Goal: Information Seeking & Learning: Learn about a topic

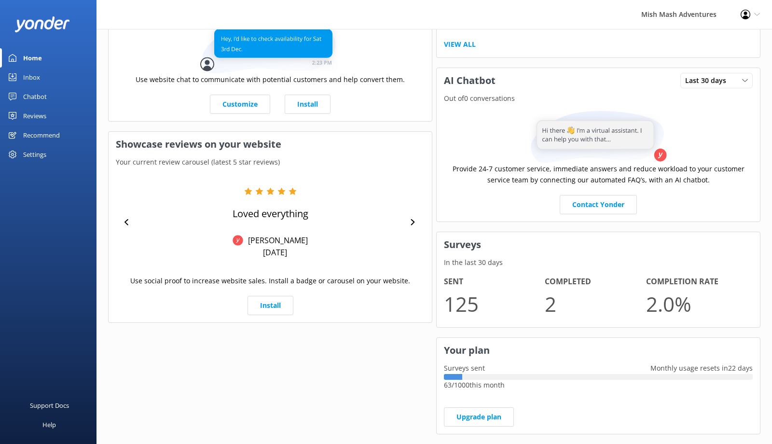
scroll to position [285, 0]
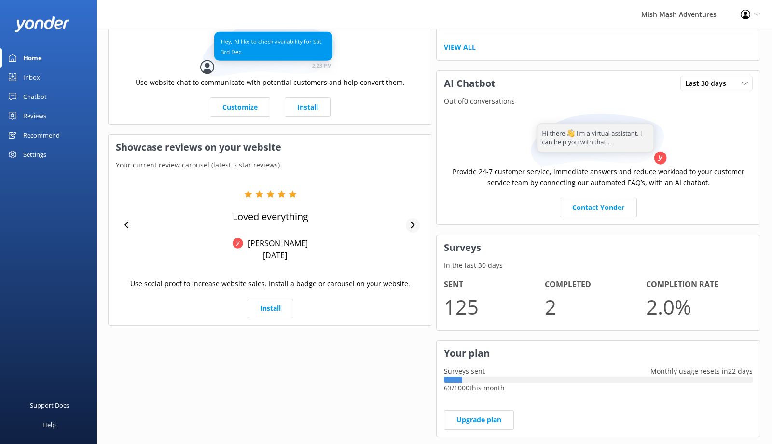
click at [412, 223] on icon at bounding box center [412, 225] width 4 height 6
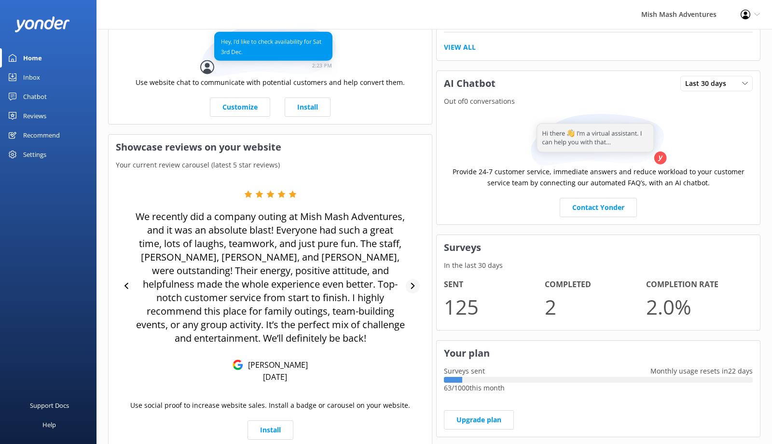
click at [412, 223] on div "We recently did a company outing at Mish Mash Adventures, and it was an absolut…" at bounding box center [270, 286] width 309 height 192
click at [414, 285] on icon at bounding box center [412, 286] width 6 height 6
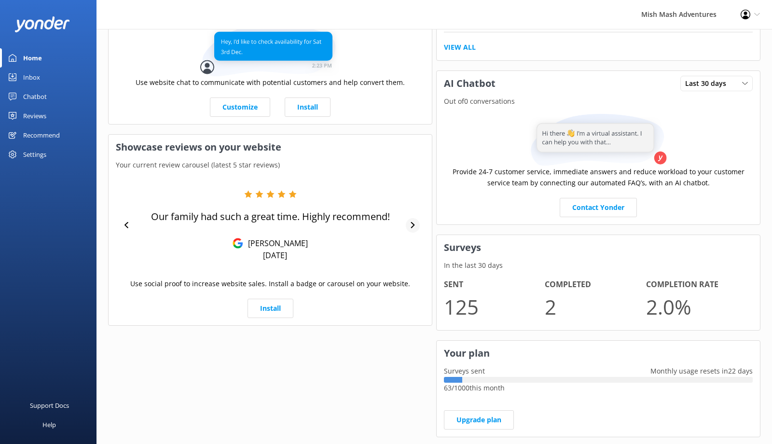
click at [416, 227] on div at bounding box center [413, 225] width 14 height 14
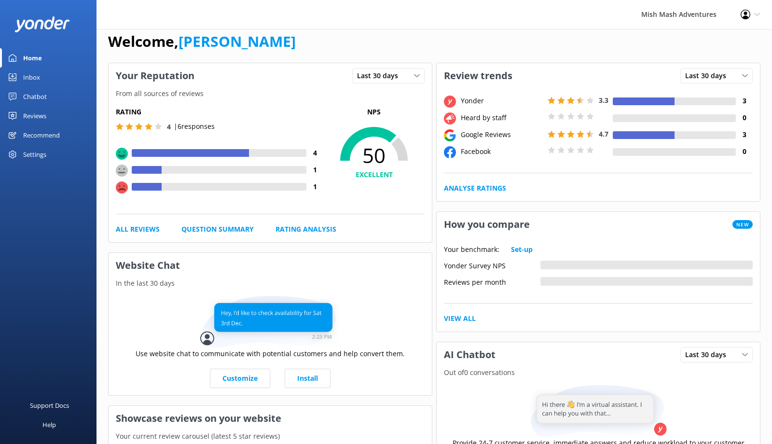
scroll to position [0, 0]
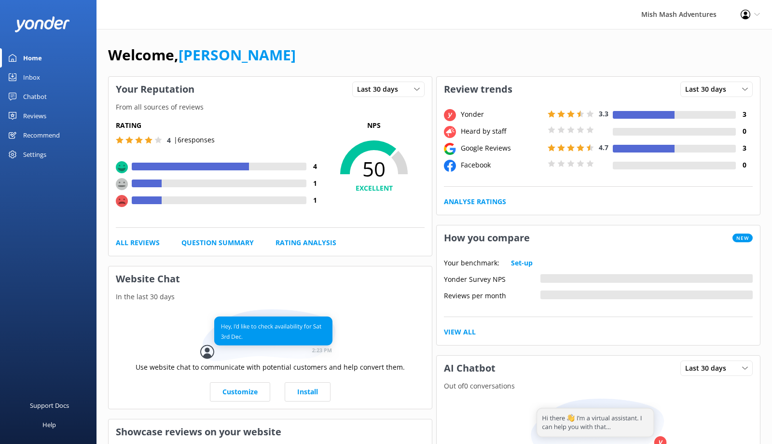
click at [447, 150] on use at bounding box center [450, 149] width 12 height 12
click at [659, 148] on div at bounding box center [643, 149] width 62 height 8
click at [499, 147] on div "Google Reviews" at bounding box center [501, 148] width 87 height 11
click at [490, 199] on link "Analyse Ratings" at bounding box center [475, 201] width 62 height 11
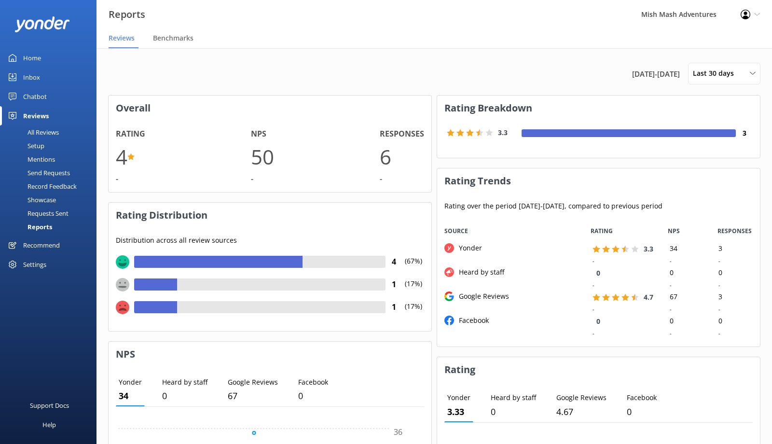
click at [149, 285] on div at bounding box center [155, 284] width 43 height 12
click at [122, 285] on use at bounding box center [123, 285] width 14 height 14
click at [122, 157] on h1 "4" at bounding box center [122, 156] width 12 height 32
click at [177, 38] on span "Benchmarks" at bounding box center [173, 38] width 41 height 10
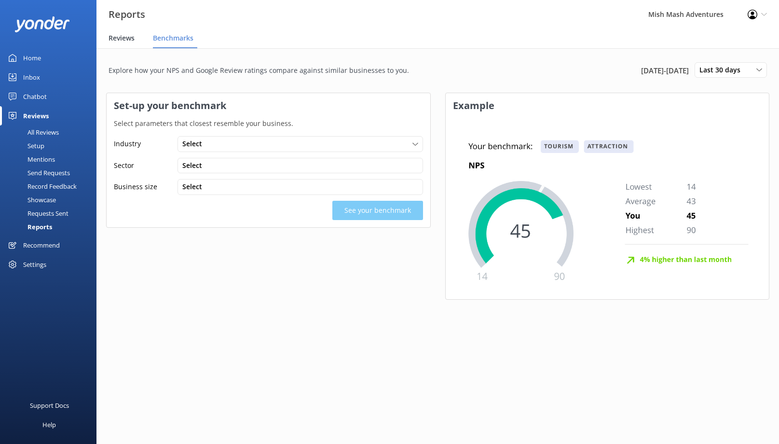
click at [118, 38] on span "Reviews" at bounding box center [122, 38] width 26 height 10
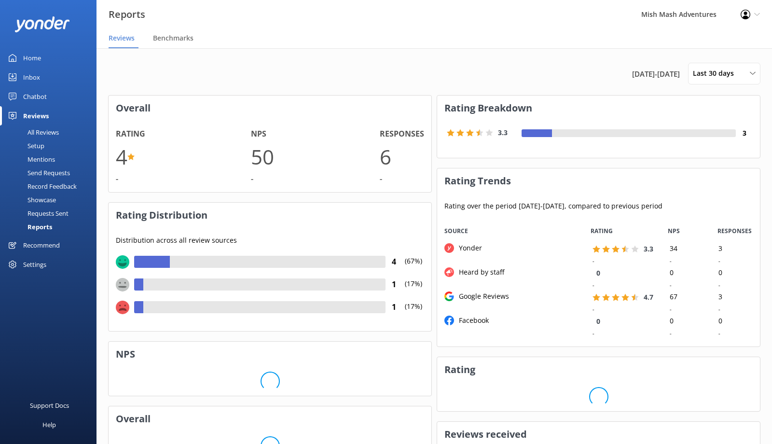
scroll to position [121, 315]
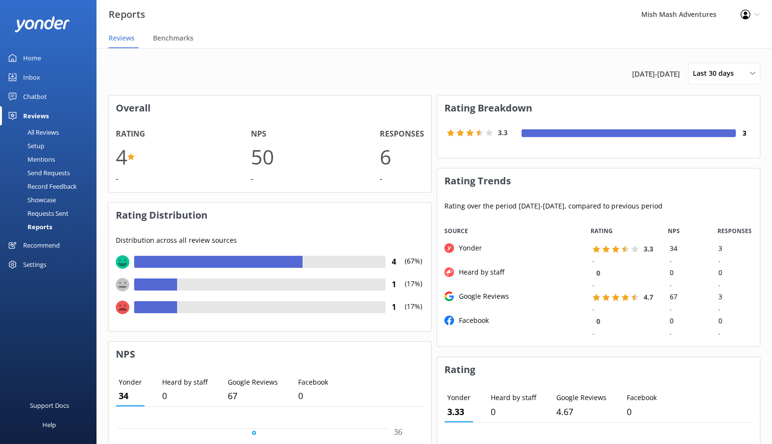
click at [33, 129] on div "All Reviews" at bounding box center [32, 132] width 53 height 14
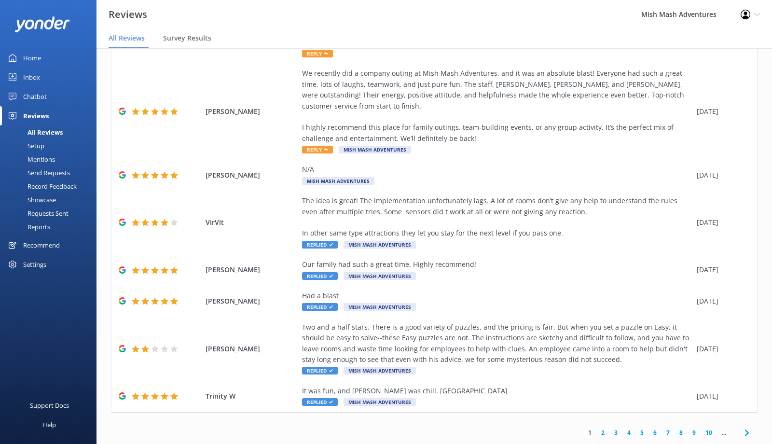
click at [34, 55] on div "Home" at bounding box center [32, 57] width 18 height 19
